Goal: Task Accomplishment & Management: Use online tool/utility

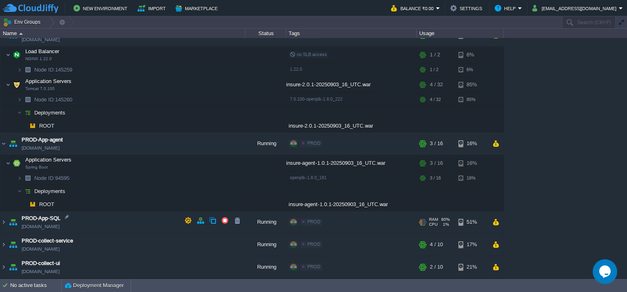
scroll to position [426, 0]
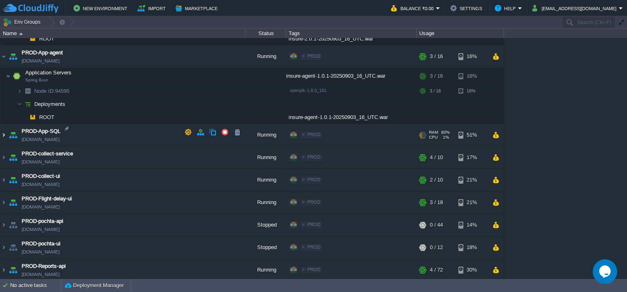
click at [3, 131] on img at bounding box center [3, 135] width 7 height 22
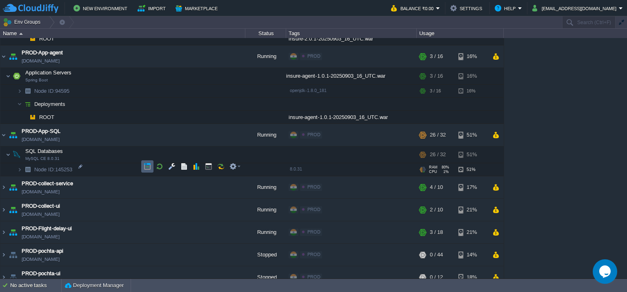
click at [149, 166] on button "button" at bounding box center [147, 166] width 7 height 7
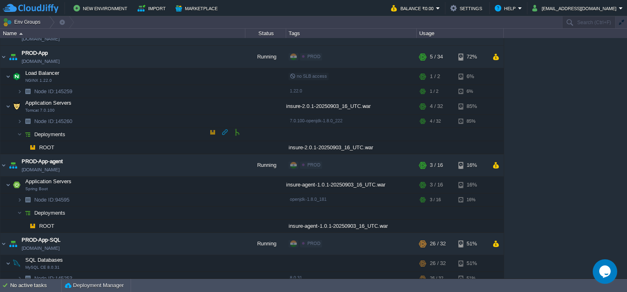
scroll to position [263, 0]
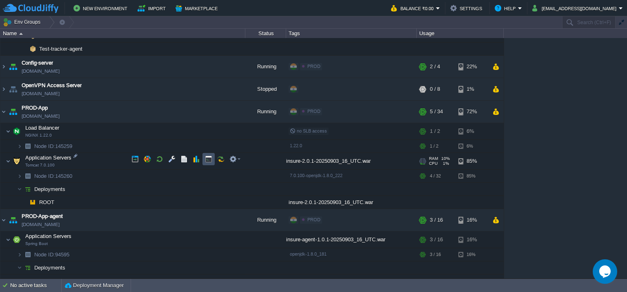
click at [209, 156] on button "button" at bounding box center [208, 158] width 7 height 7
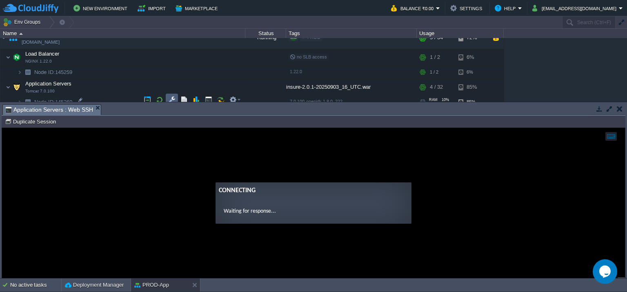
scroll to position [344, 0]
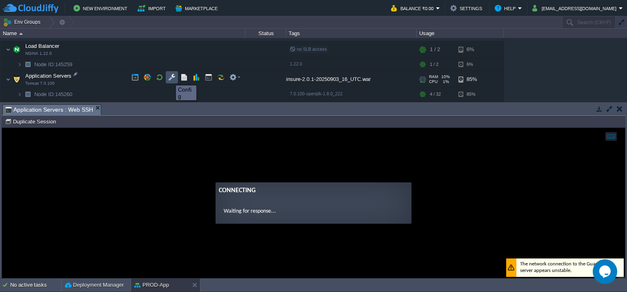
click at [170, 78] on button "button" at bounding box center [171, 76] width 7 height 7
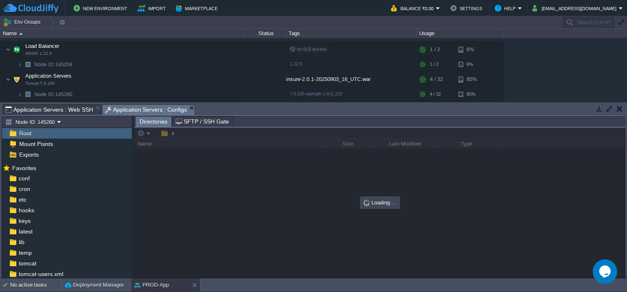
click at [69, 110] on span "Application Servers : Web SSH" at bounding box center [49, 110] width 88 height 10
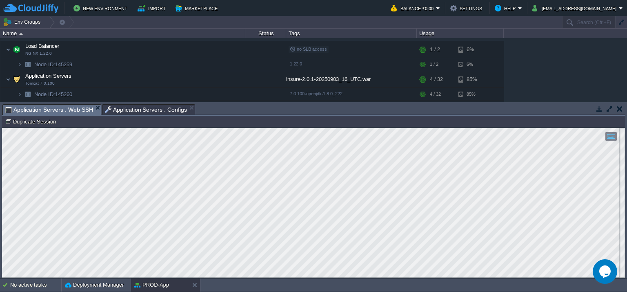
click at [131, 111] on span "Application Servers : Configs" at bounding box center [146, 110] width 82 height 10
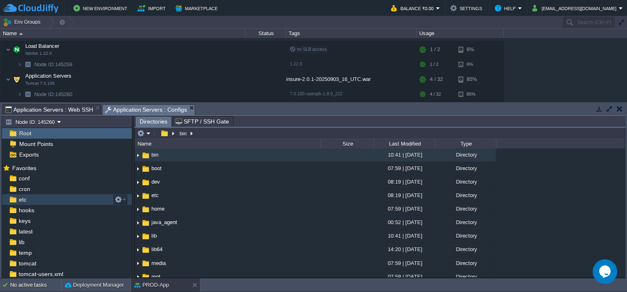
click at [22, 199] on span "etc" at bounding box center [22, 199] width 11 height 7
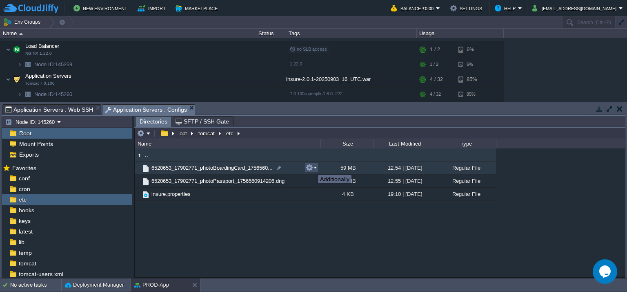
click at [312, 167] on button "button" at bounding box center [309, 167] width 7 height 7
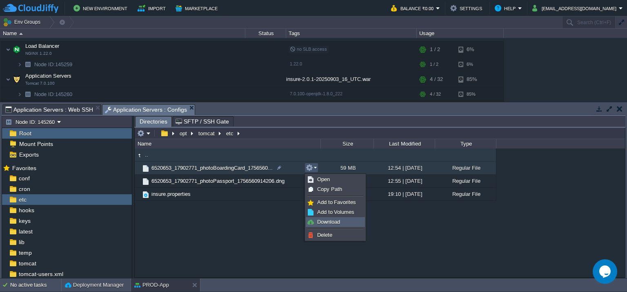
click at [328, 222] on span "Download" at bounding box center [328, 221] width 23 height 6
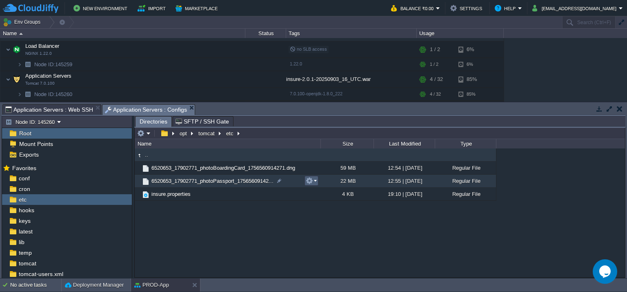
click at [315, 180] on em at bounding box center [311, 180] width 11 height 7
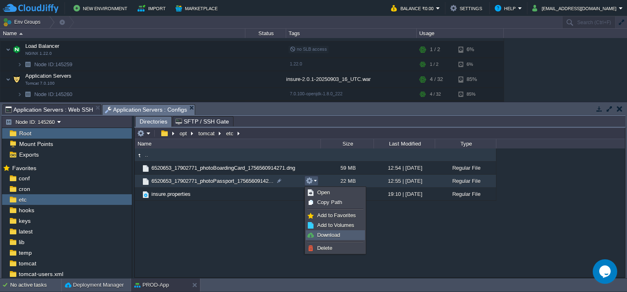
click at [333, 232] on span "Download" at bounding box center [328, 235] width 23 height 6
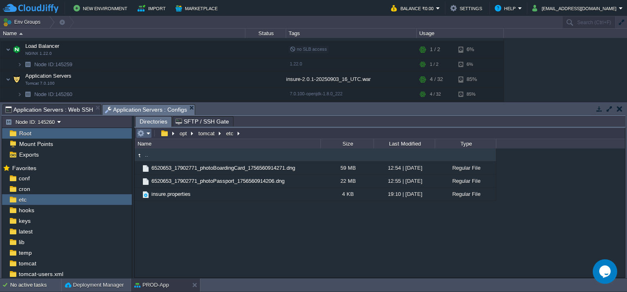
click at [144, 132] on button "button" at bounding box center [140, 132] width 7 height 7
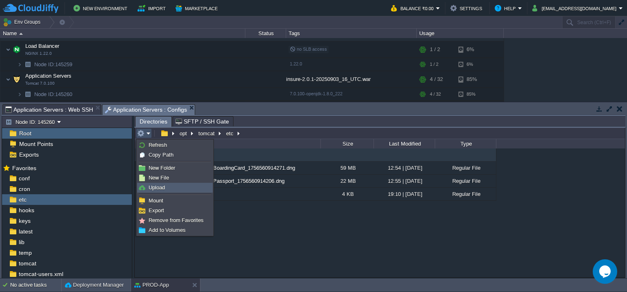
click at [167, 187] on link "Upload" at bounding box center [175, 187] width 75 height 9
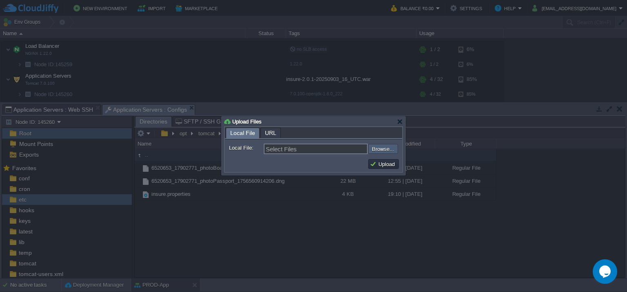
click at [381, 145] on input "file" at bounding box center [346, 149] width 103 height 10
type input "C:\fakepath\6520653_17902771_photoBoardingCard_1756560914271.jpg"
type input "6520653_17902771_photoBoardingCard_1756560914271.jpg, 6520653_17902771_photoPas…"
click at [389, 161] on button "Upload" at bounding box center [383, 163] width 27 height 7
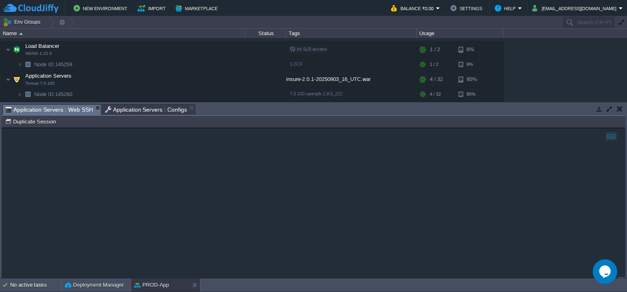
click at [61, 107] on span "Application Servers : Web SSH" at bounding box center [49, 110] width 88 height 10
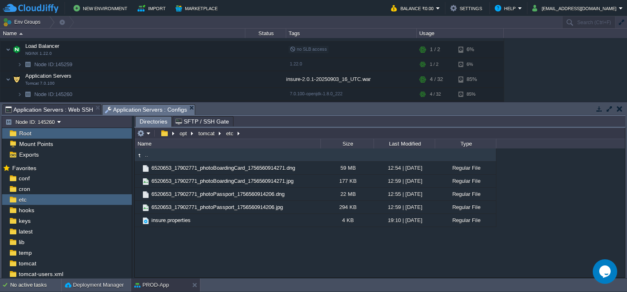
click at [147, 108] on span "Application Servers : Configs" at bounding box center [146, 110] width 82 height 10
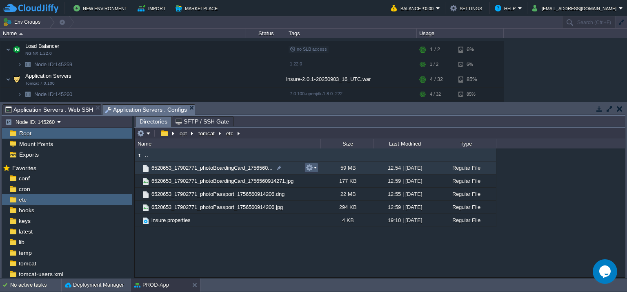
click at [315, 171] on em at bounding box center [311, 167] width 11 height 7
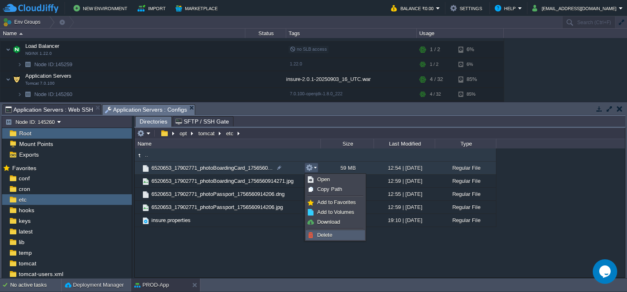
click at [330, 233] on span "Delete" at bounding box center [324, 235] width 15 height 6
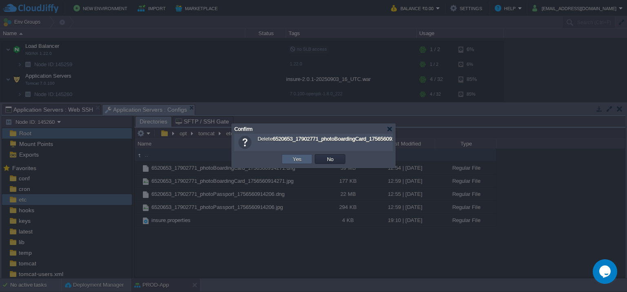
click at [294, 161] on button "Yes" at bounding box center [297, 158] width 14 height 7
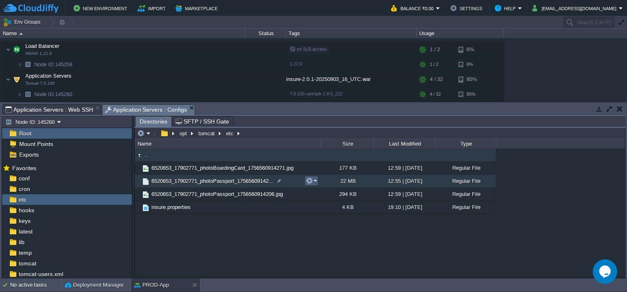
click at [317, 180] on td at bounding box center [312, 181] width 14 height 10
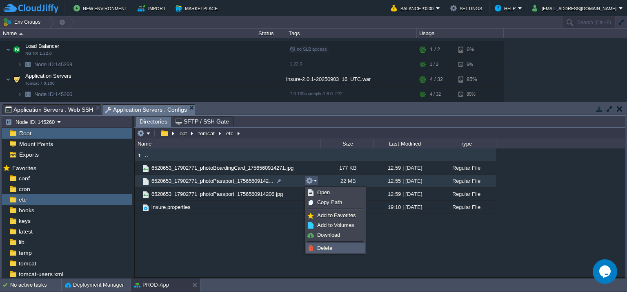
click at [327, 251] on link "Delete" at bounding box center [335, 247] width 58 height 9
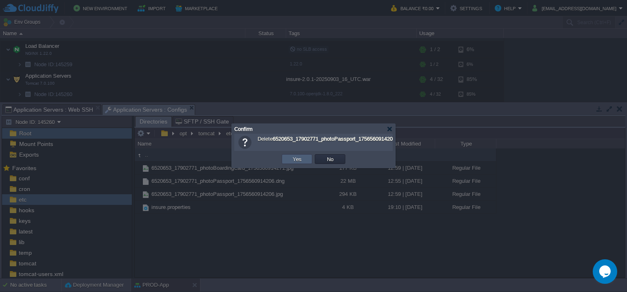
click at [304, 157] on td "Yes" at bounding box center [297, 159] width 31 height 10
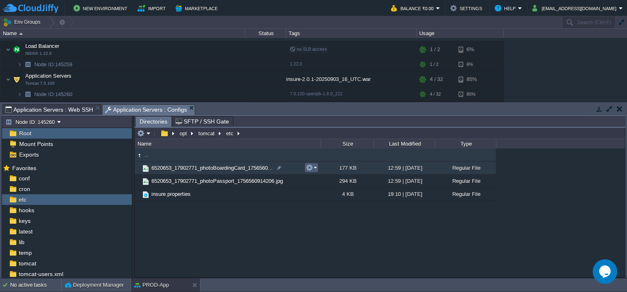
click at [310, 167] on button "button" at bounding box center [309, 167] width 7 height 7
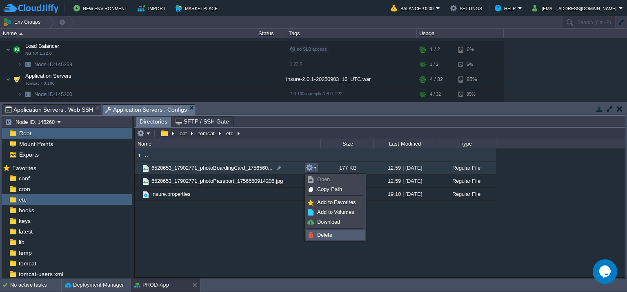
click at [319, 232] on span "Delete" at bounding box center [324, 235] width 15 height 6
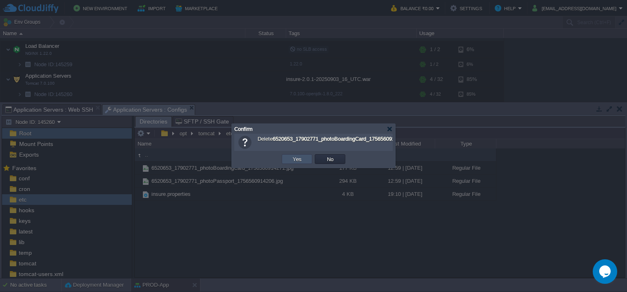
click at [299, 159] on button "Yes" at bounding box center [297, 158] width 14 height 7
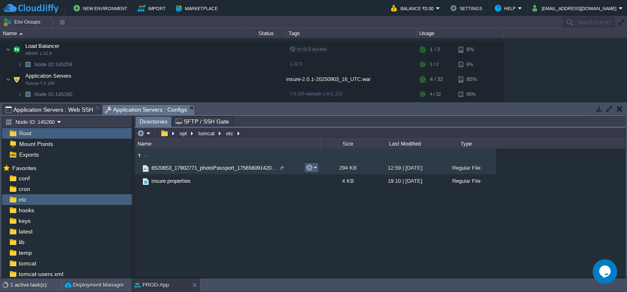
click at [307, 172] on td at bounding box center [312, 168] width 14 height 10
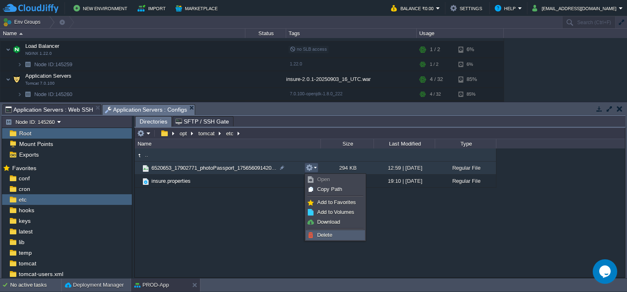
click at [312, 230] on link "Delete" at bounding box center [335, 234] width 58 height 9
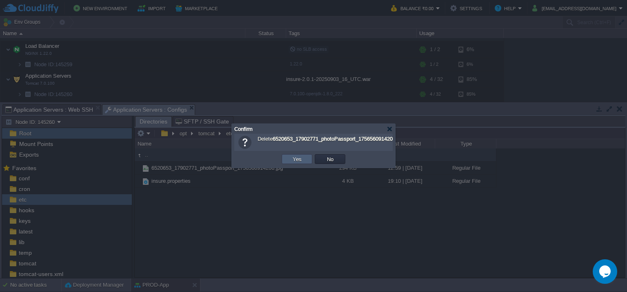
click at [308, 157] on td "Yes" at bounding box center [297, 159] width 31 height 10
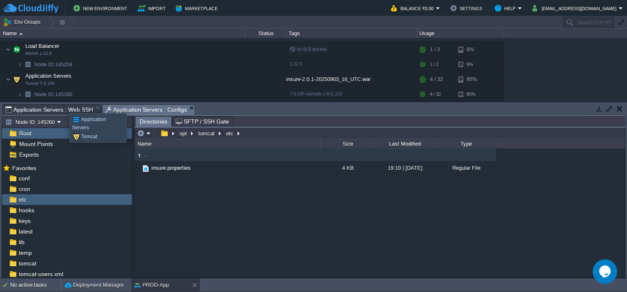
click at [63, 106] on span "Application Servers : Web SSH" at bounding box center [49, 110] width 88 height 10
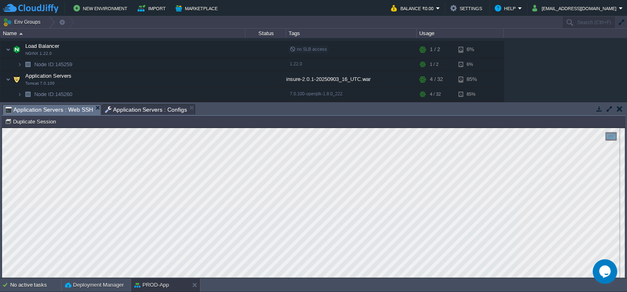
click at [164, 107] on span "Application Servers : Configs" at bounding box center [146, 110] width 82 height 10
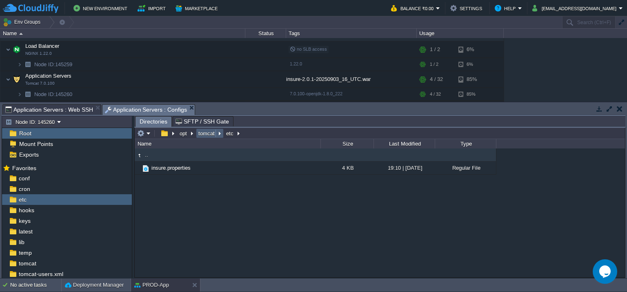
click at [211, 133] on button "tomcat" at bounding box center [207, 132] width 20 height 7
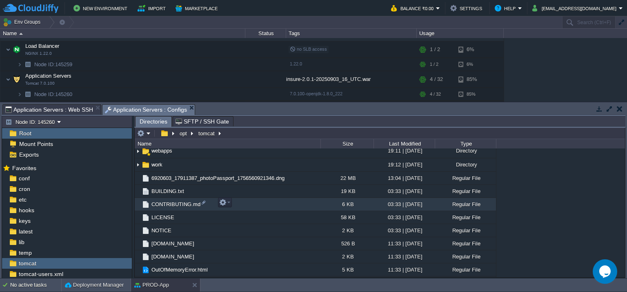
scroll to position [106, 0]
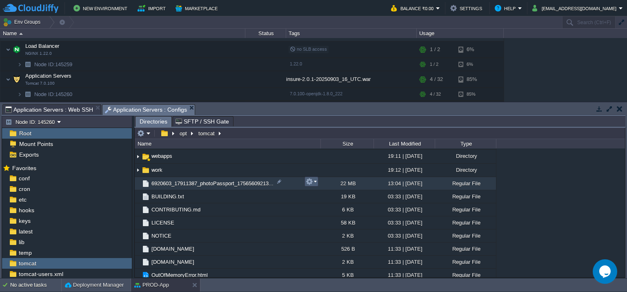
click at [310, 182] on button "button" at bounding box center [309, 181] width 7 height 7
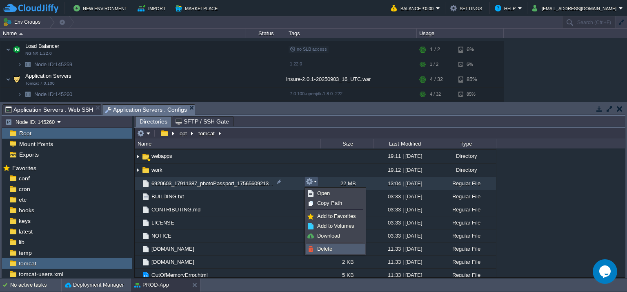
click at [332, 245] on link "Delete" at bounding box center [335, 248] width 58 height 9
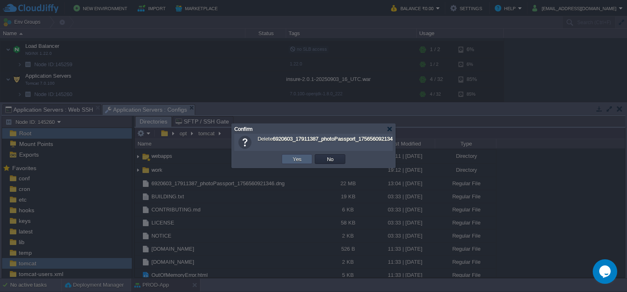
click at [305, 157] on td "Yes" at bounding box center [297, 159] width 31 height 10
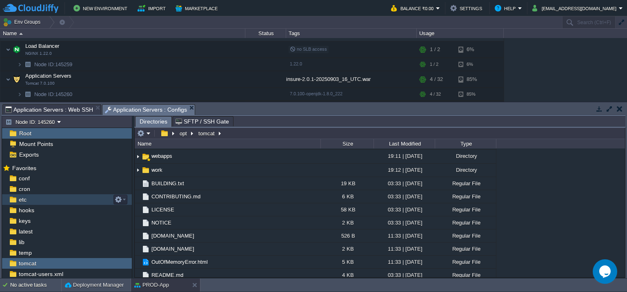
click at [78, 199] on div "etc" at bounding box center [67, 199] width 130 height 11
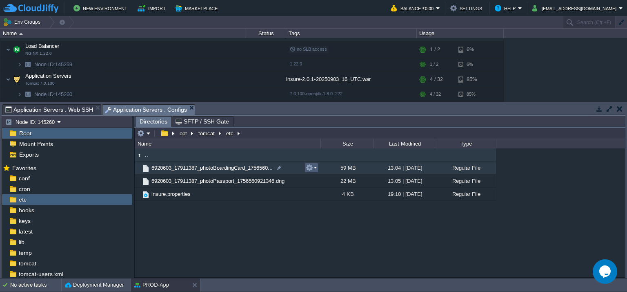
click at [314, 168] on em at bounding box center [311, 167] width 11 height 7
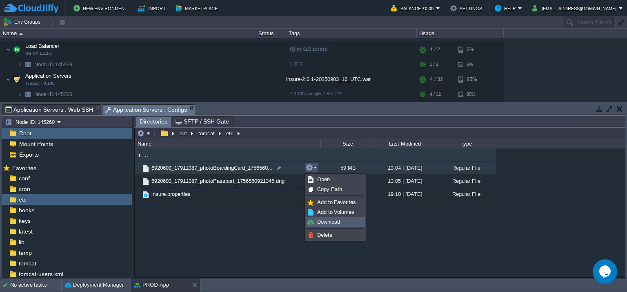
click at [332, 222] on span "Download" at bounding box center [328, 221] width 23 height 6
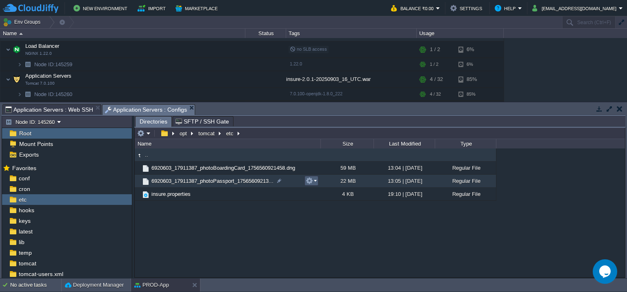
click at [309, 179] on button "button" at bounding box center [309, 180] width 7 height 7
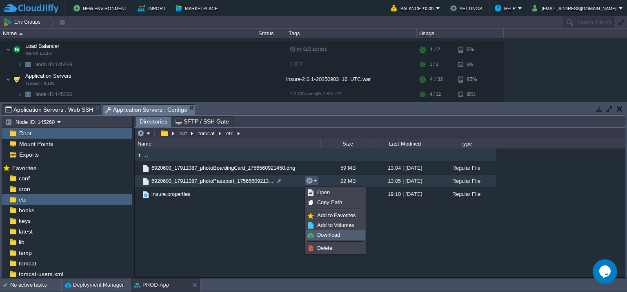
click at [331, 233] on span "Download" at bounding box center [328, 235] width 23 height 6
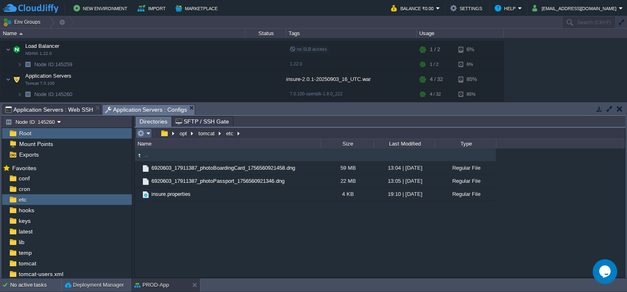
click at [149, 132] on em at bounding box center [143, 132] width 13 height 7
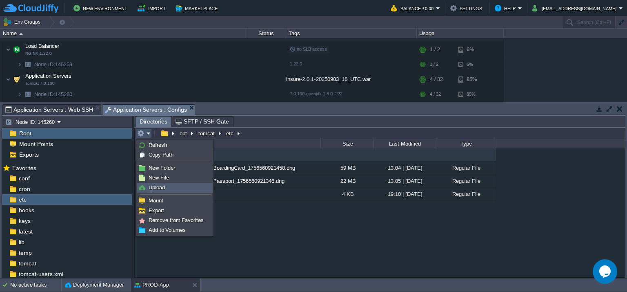
click at [174, 187] on link "Upload" at bounding box center [175, 187] width 75 height 9
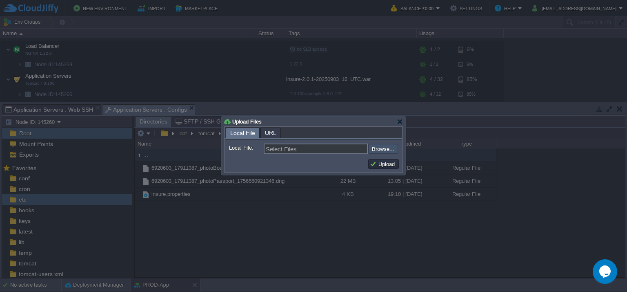
click at [376, 149] on input "file" at bounding box center [346, 149] width 103 height 10
type input "C:\fakepath\6920603_17911387_photoBoardingCard_1756560921458.jpg"
type input "6920603_17911387_photoBoardingCard_1756560921458.jpg, 6920603_17911387_photoPas…"
click at [393, 165] on button "Upload" at bounding box center [383, 163] width 27 height 7
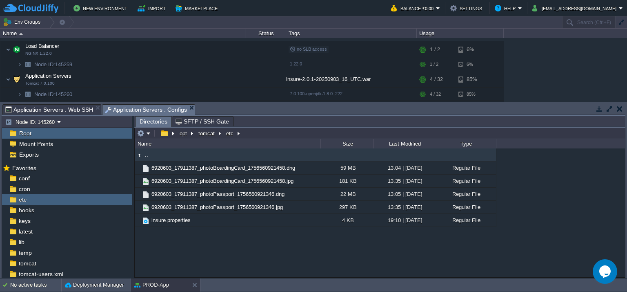
click at [72, 107] on span "Application Servers : Web SSH" at bounding box center [49, 110] width 88 height 10
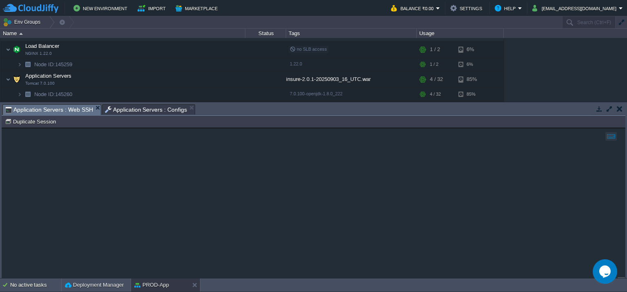
click at [126, 107] on span "Application Servers : Configs" at bounding box center [146, 110] width 82 height 10
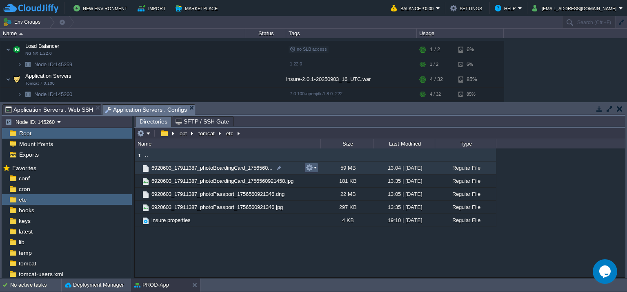
click at [314, 169] on em at bounding box center [311, 167] width 11 height 7
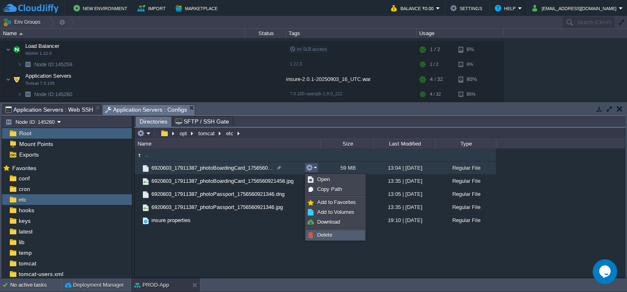
click at [319, 232] on span "Delete" at bounding box center [324, 235] width 15 height 6
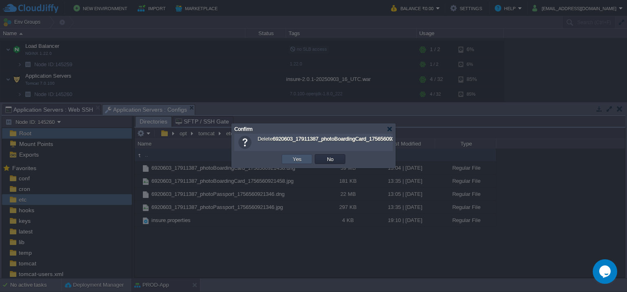
click at [301, 156] on button "Yes" at bounding box center [297, 158] width 14 height 7
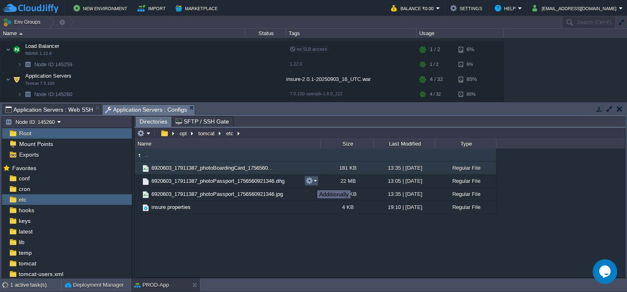
click at [311, 183] on button "button" at bounding box center [309, 180] width 7 height 7
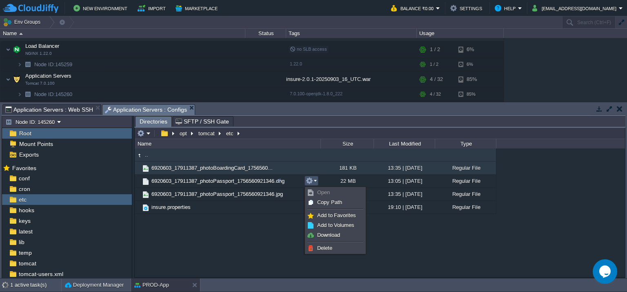
click at [311, 169] on div ".. 6920603_17911387_photoBoardingCard_1756560... 181 KB 13:35 | [DATE] Regular …" at bounding box center [380, 212] width 490 height 129
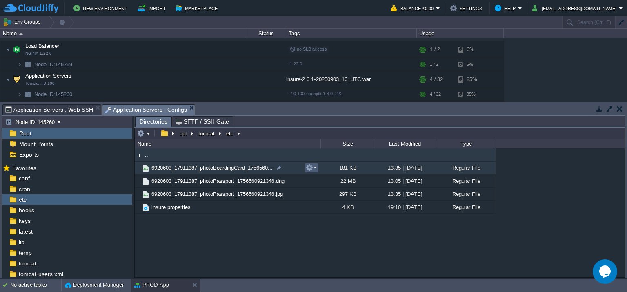
click at [311, 169] on button "button" at bounding box center [309, 167] width 7 height 7
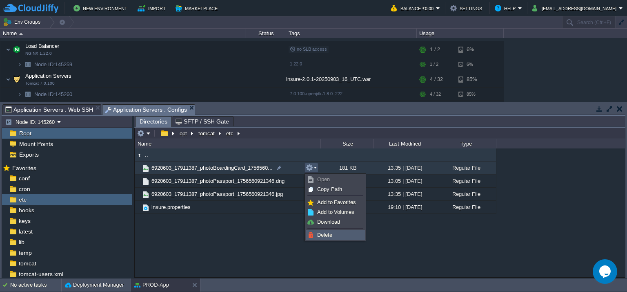
click at [324, 232] on span "Delete" at bounding box center [324, 235] width 15 height 6
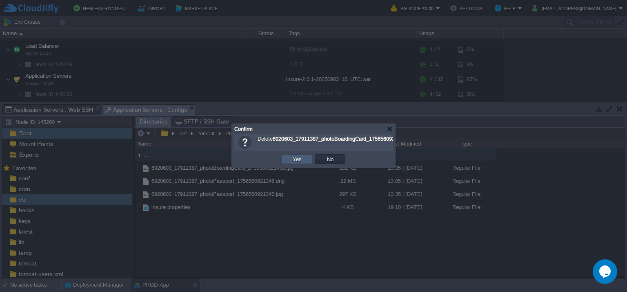
click at [289, 158] on td "Yes" at bounding box center [297, 159] width 31 height 10
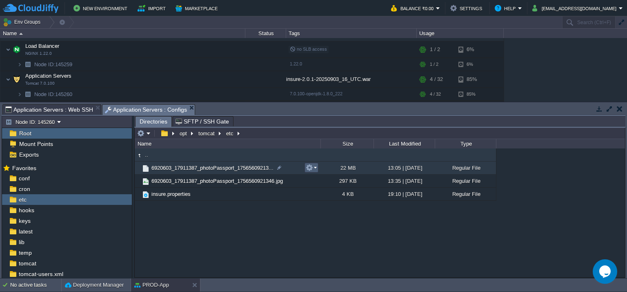
click at [308, 171] on button "button" at bounding box center [309, 167] width 7 height 7
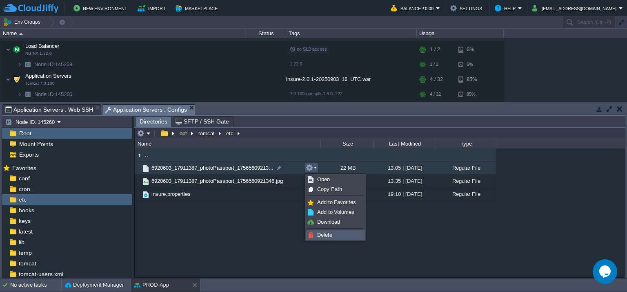
click at [326, 236] on span "Delete" at bounding box center [324, 235] width 15 height 6
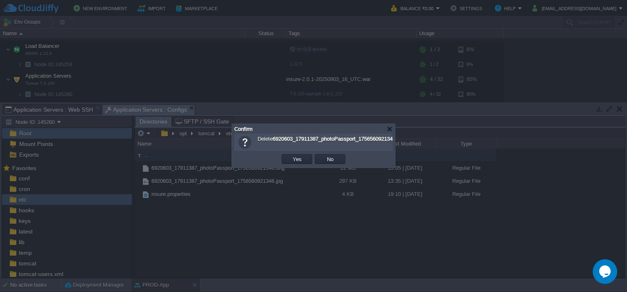
click at [297, 157] on button "Yes" at bounding box center [297, 158] width 14 height 7
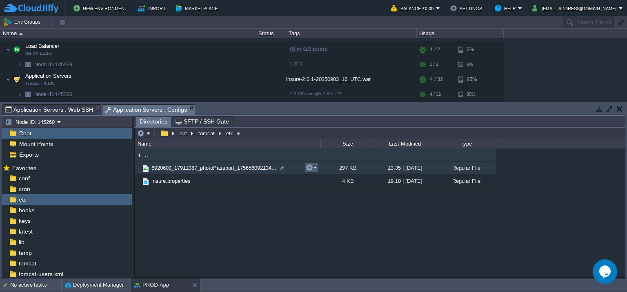
click at [307, 168] on button "button" at bounding box center [309, 167] width 7 height 7
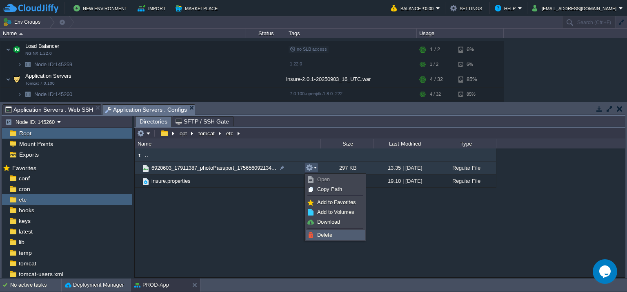
click at [320, 234] on span "Delete" at bounding box center [324, 235] width 15 height 6
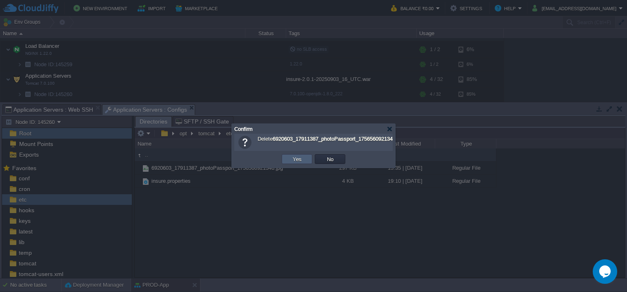
click at [296, 158] on button "Yes" at bounding box center [297, 158] width 14 height 7
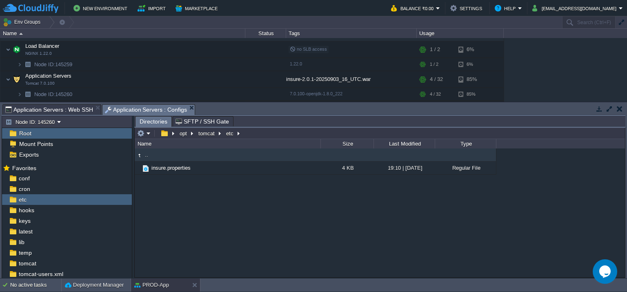
click at [78, 111] on span "Application Servers : Web SSH" at bounding box center [49, 110] width 88 height 10
click at [147, 135] on em at bounding box center [143, 132] width 13 height 7
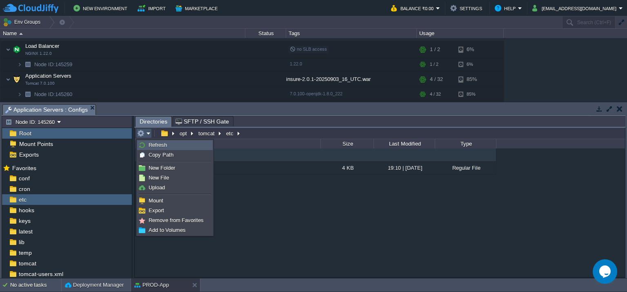
click at [158, 147] on span "Refresh" at bounding box center [158, 145] width 18 height 6
